Goal: Information Seeking & Learning: Learn about a topic

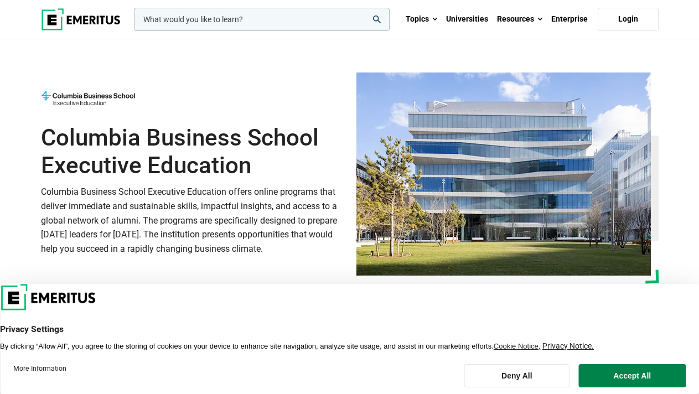
click at [77, 20] on img at bounding box center [81, 19] width 80 height 22
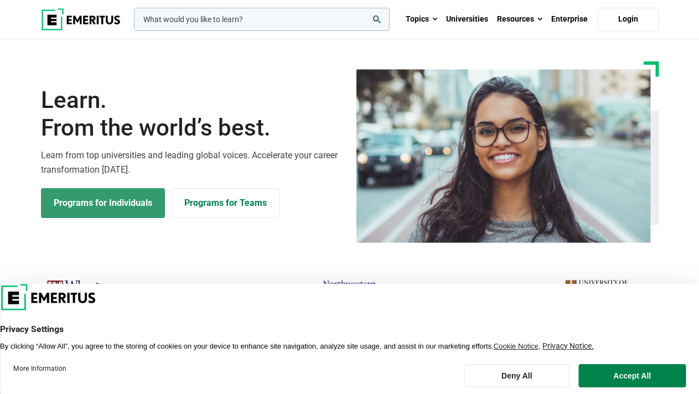
click at [108, 209] on link "Programs for Individuals" at bounding box center [103, 203] width 124 height 30
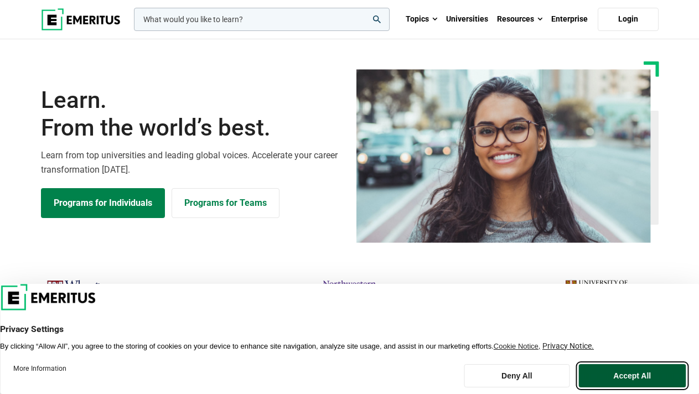
click at [639, 378] on button "Accept All" at bounding box center [632, 375] width 107 height 23
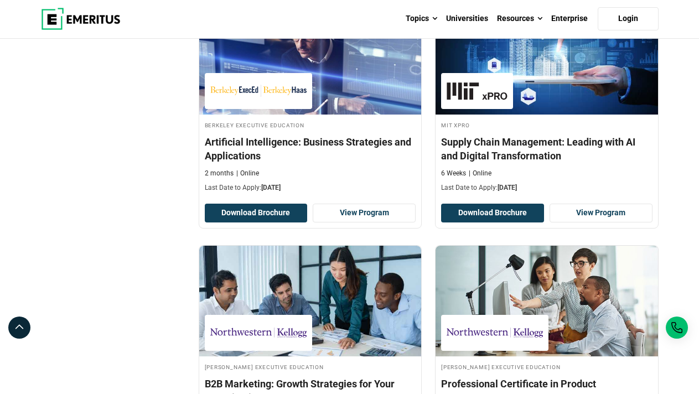
scroll to position [2105, 0]
